Goal: Task Accomplishment & Management: Use online tool/utility

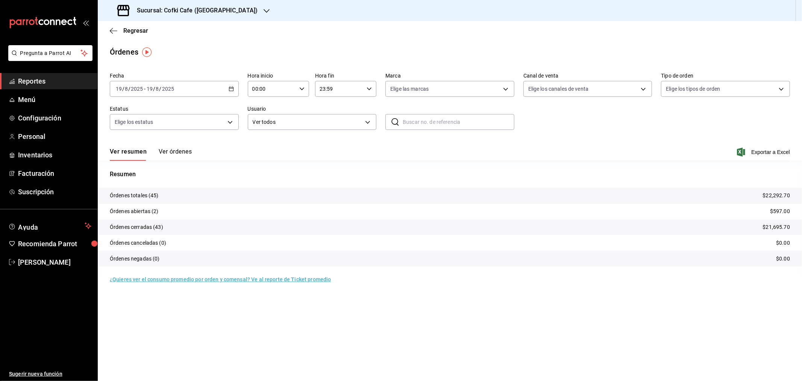
click at [204, 12] on h3 "Sucursal: Cofki Cafe ([GEOGRAPHIC_DATA])" at bounding box center [194, 10] width 127 height 9
click at [186, 47] on div "Cofki Cafe ([GEOGRAPHIC_DATA])" at bounding box center [154, 50] width 101 height 8
click at [208, 11] on h3 "Sucursal: Cofki Cafe ([GEOGRAPHIC_DATA])" at bounding box center [194, 10] width 127 height 9
click at [172, 27] on div "Cofki Kid-Friendly Café (MTY)" at bounding box center [154, 32] width 113 height 17
click at [183, 149] on button "Ver órdenes" at bounding box center [175, 154] width 33 height 13
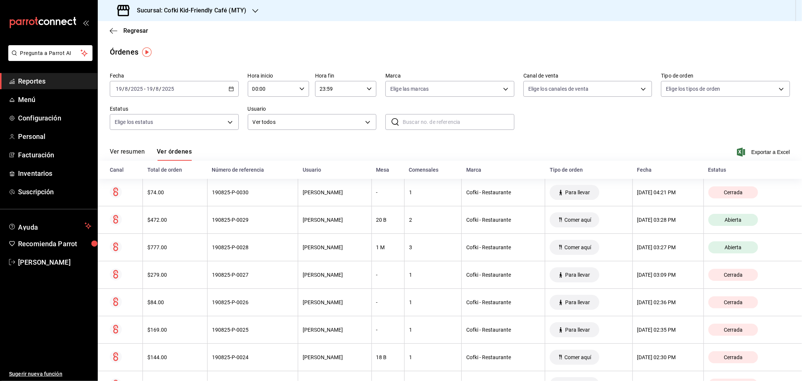
click at [123, 153] on button "Ver resumen" at bounding box center [127, 154] width 35 height 13
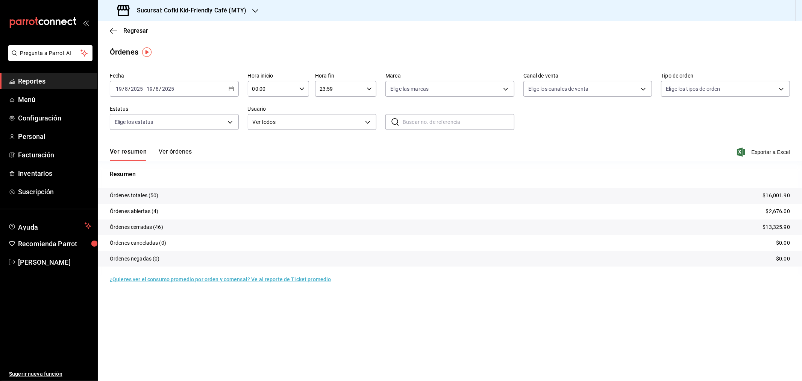
click at [180, 147] on div "Ver resumen Ver órdenes Exportar a Excel" at bounding box center [450, 150] width 680 height 22
click at [181, 149] on button "Ver órdenes" at bounding box center [175, 154] width 33 height 13
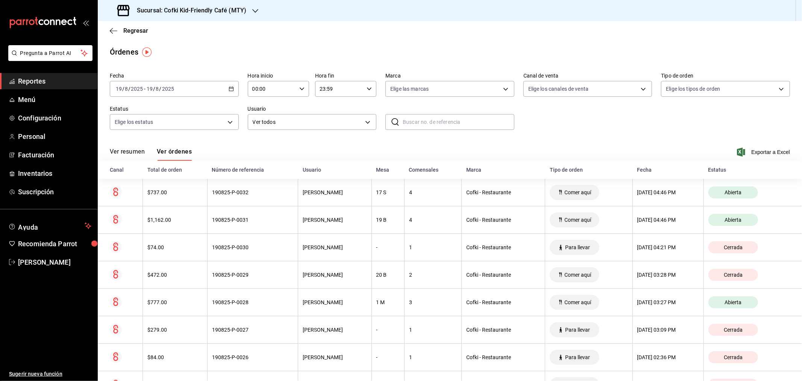
click at [142, 152] on button "Ver resumen" at bounding box center [127, 154] width 35 height 13
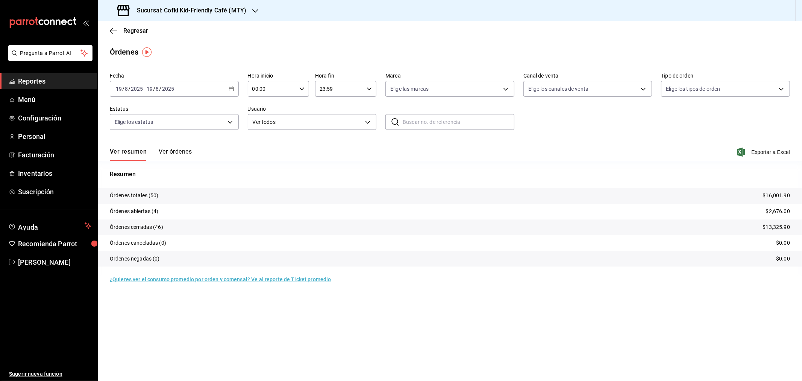
click at [228, 10] on h3 "Sucursal: Cofki Kid-Friendly Café (MTY)" at bounding box center [188, 10] width 115 height 9
click at [176, 49] on div "Cofki Cafe ([GEOGRAPHIC_DATA])" at bounding box center [154, 50] width 101 height 8
click at [175, 156] on button "Ver órdenes" at bounding box center [175, 154] width 33 height 13
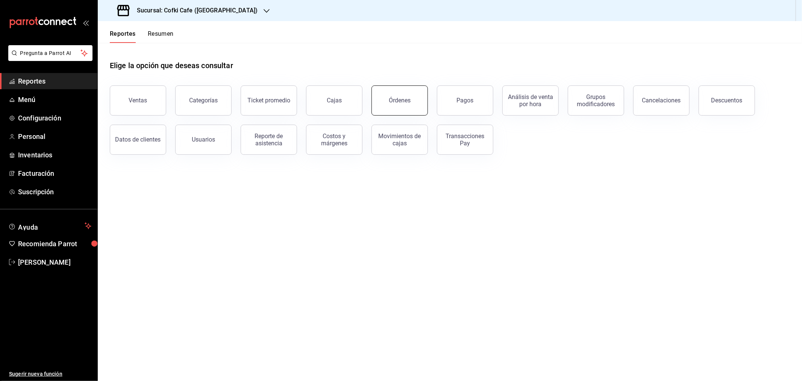
click at [420, 98] on button "Órdenes" at bounding box center [400, 100] width 56 height 30
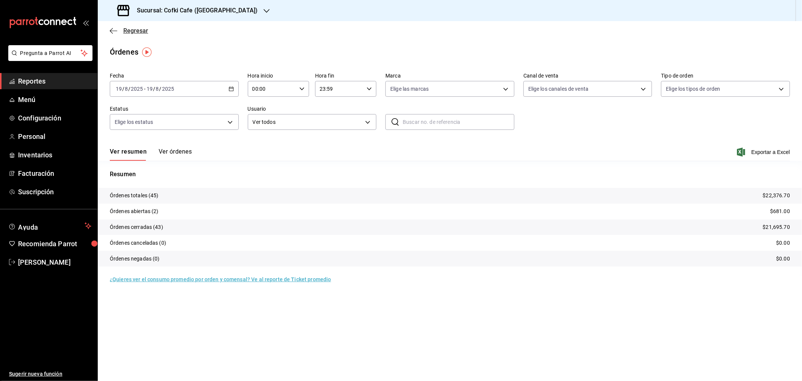
click at [138, 33] on span "Regresar" at bounding box center [135, 30] width 25 height 7
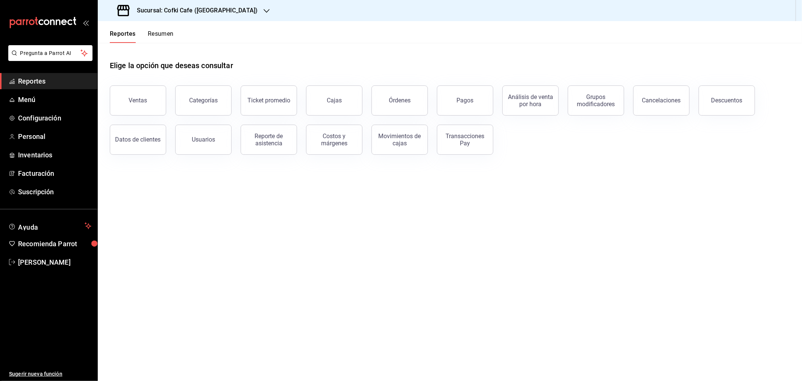
click at [171, 36] on button "Resumen" at bounding box center [161, 36] width 26 height 13
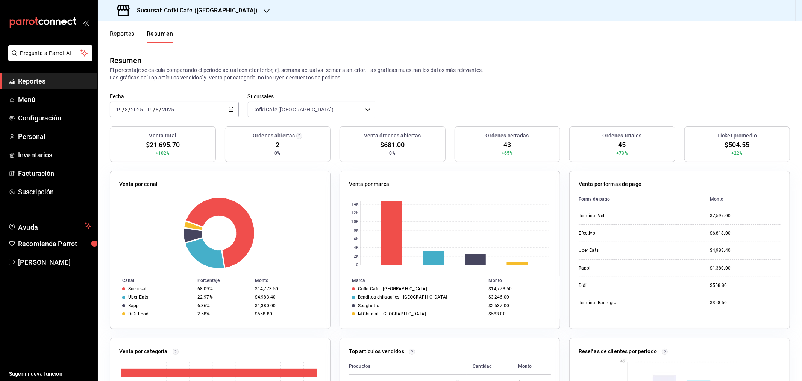
click at [171, 110] on input "2025" at bounding box center [168, 109] width 13 height 6
click at [129, 183] on span "Mes actual" at bounding box center [145, 183] width 58 height 8
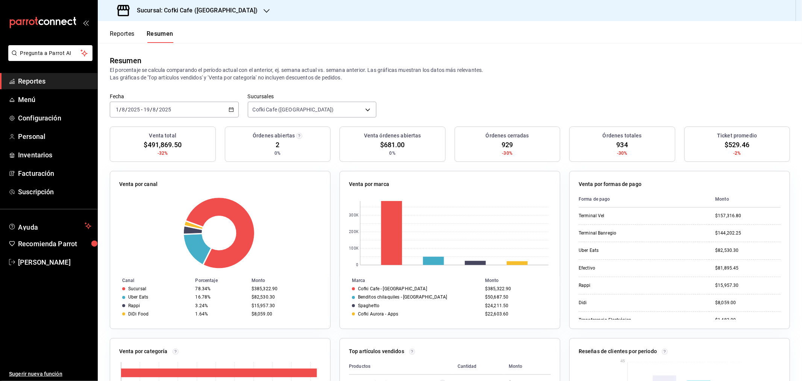
click at [217, 5] on div "Sucursal: Cofki Cafe ([GEOGRAPHIC_DATA])" at bounding box center [188, 10] width 169 height 21
click at [160, 32] on span "Cofki Kid-Friendly Café (MTY)" at bounding box center [139, 33] width 70 height 8
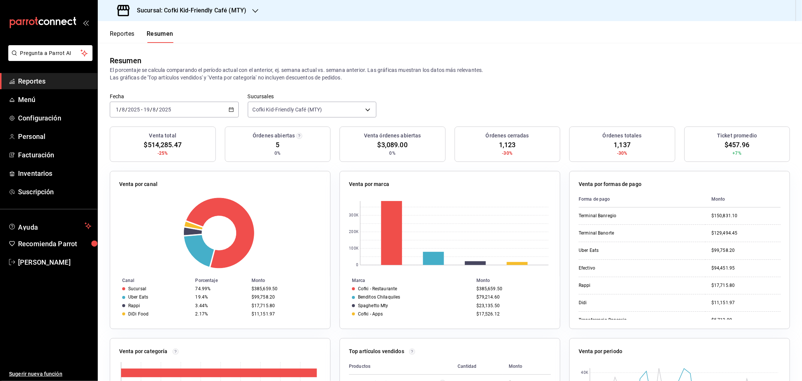
click at [130, 29] on div "Reportes Resumen" at bounding box center [136, 32] width 76 height 22
click at [138, 40] on div "Reportes Resumen" at bounding box center [142, 36] width 64 height 13
click at [132, 33] on button "Reportes" at bounding box center [122, 36] width 25 height 13
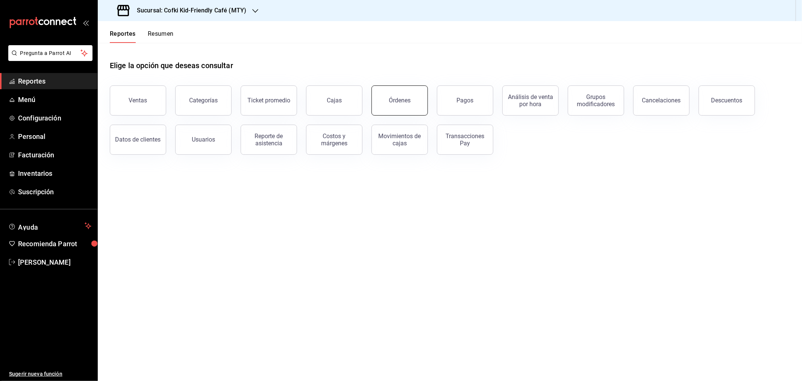
click at [403, 102] on div "Órdenes" at bounding box center [400, 100] width 22 height 7
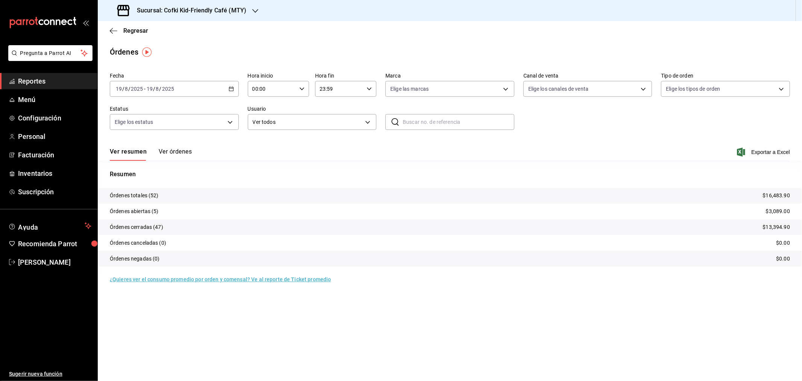
click at [182, 88] on div "[DATE] [DATE] - [DATE] [DATE]" at bounding box center [174, 89] width 129 height 16
click at [129, 161] on span "Mes actual" at bounding box center [145, 162] width 58 height 8
click at [181, 87] on div "[DATE] [DATE] - [DATE] [DATE]" at bounding box center [174, 89] width 129 height 16
click at [150, 188] on li "Rango de fechas" at bounding box center [145, 196] width 70 height 17
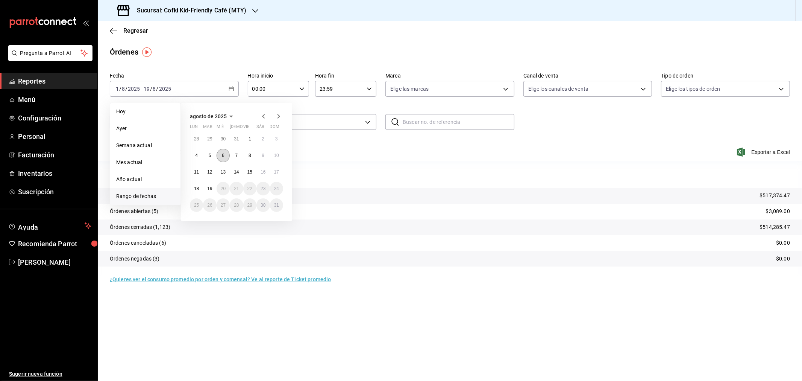
click at [224, 152] on button "6" at bounding box center [223, 156] width 13 height 14
click at [273, 172] on button "17" at bounding box center [276, 172] width 13 height 14
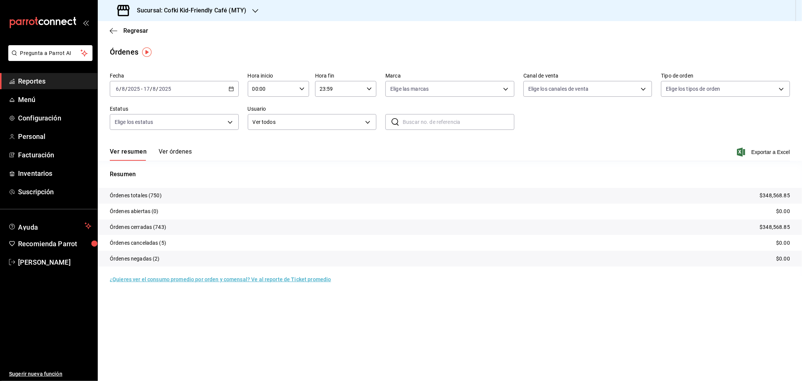
click at [189, 9] on h3 "Sucursal: Cofki Kid-Friendly Café (MTY)" at bounding box center [188, 10] width 115 height 9
click at [163, 44] on div "Cofki Cafe ([GEOGRAPHIC_DATA])" at bounding box center [154, 49] width 113 height 17
click at [174, 87] on div "[DATE] [DATE] - [DATE] [DATE]" at bounding box center [174, 89] width 129 height 16
click at [129, 160] on span "Mes actual" at bounding box center [145, 162] width 58 height 8
